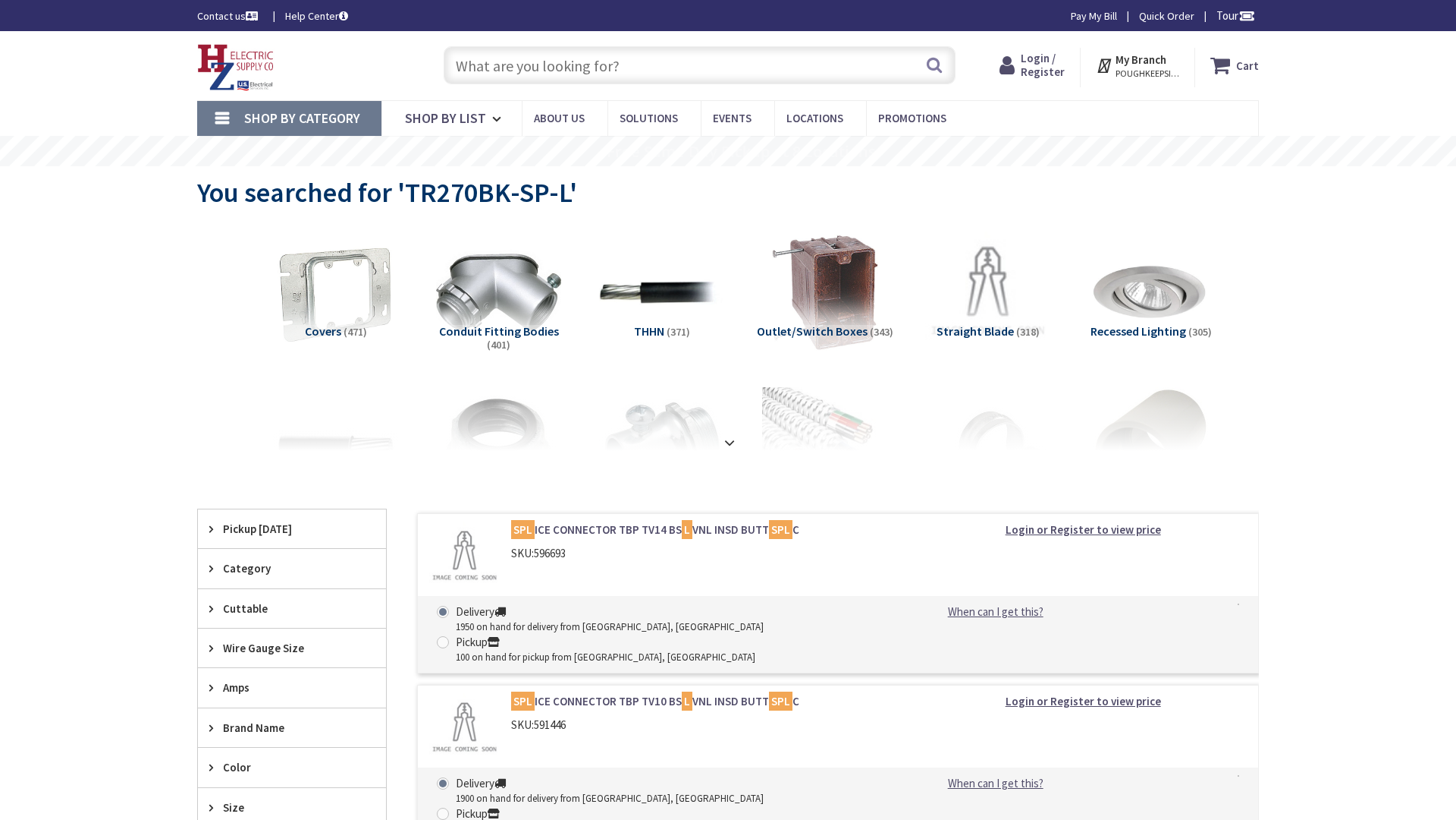
type input "[PERSON_NAME] Park Basketball, [STREET_ADDRESS][US_STATE]"
